Goal: Transaction & Acquisition: Subscribe to service/newsletter

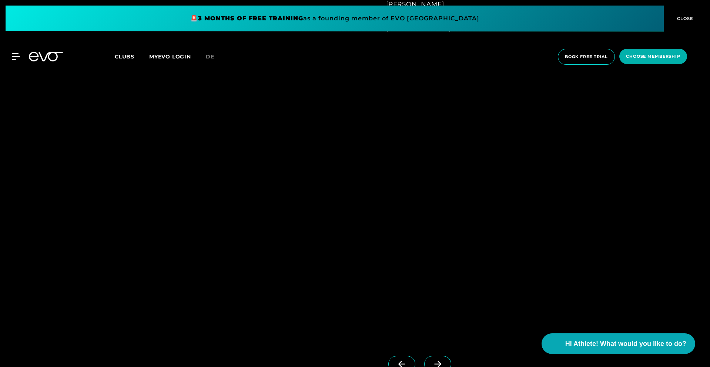
scroll to position [707, 0]
click at [431, 342] on icon at bounding box center [437, 344] width 13 height 7
click at [395, 346] on icon at bounding box center [401, 344] width 13 height 7
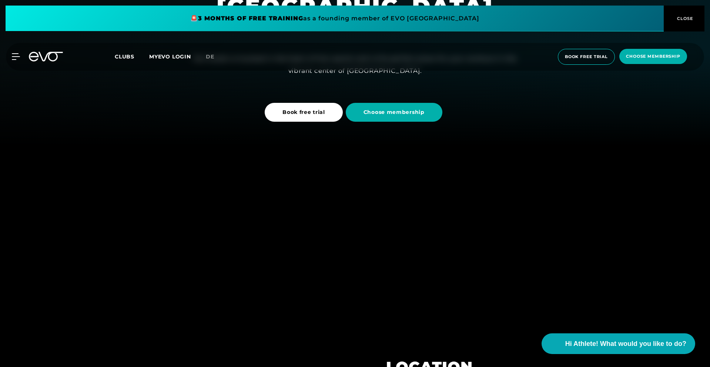
scroll to position [218, 0]
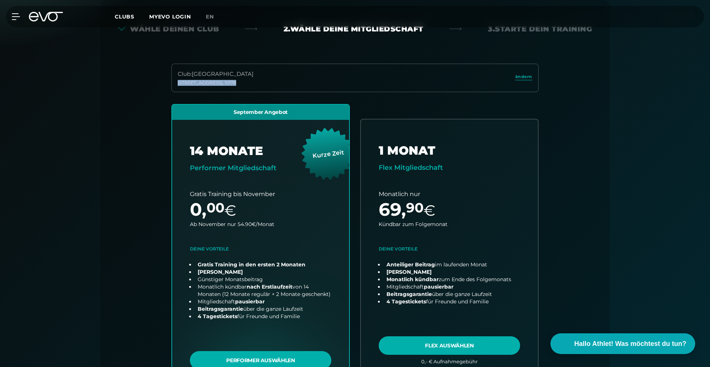
drag, startPoint x: 252, startPoint y: 83, endPoint x: 179, endPoint y: 83, distance: 72.9
click at [179, 83] on div "Rosa-Luxemburg-Straße 14 , 10178" at bounding box center [216, 83] width 76 height 6
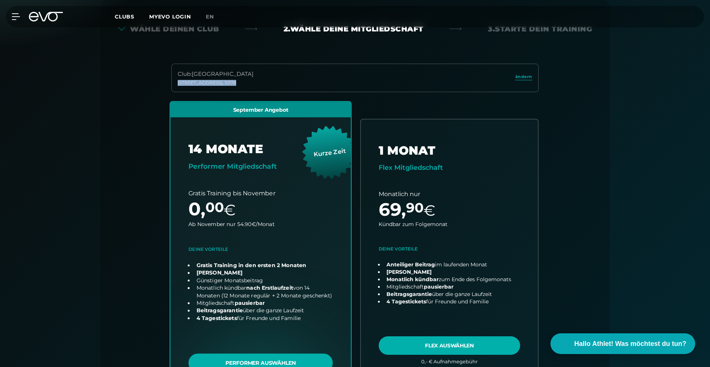
copy div "Rosa-Luxemburg-Straße 14 , 10178"
